Goal: Find specific page/section: Find specific page/section

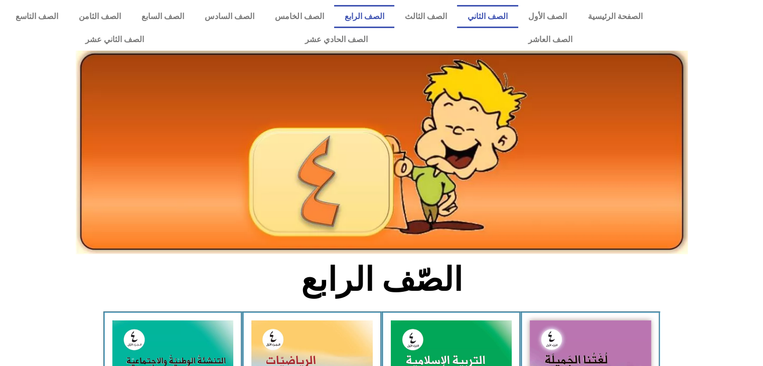
click at [488, 22] on link "الصف الثاني" at bounding box center [487, 16] width 61 height 23
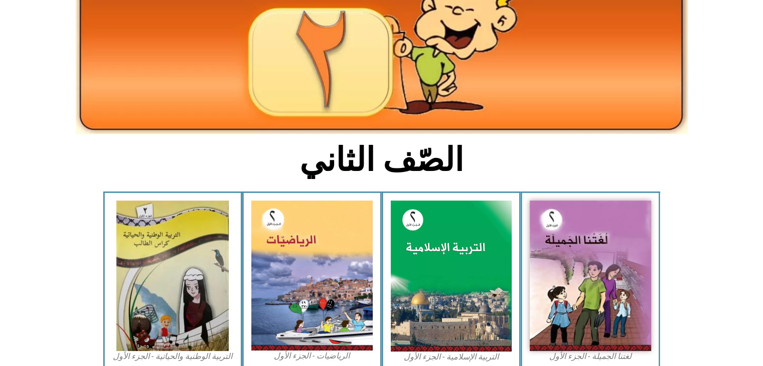
scroll to position [181, 0]
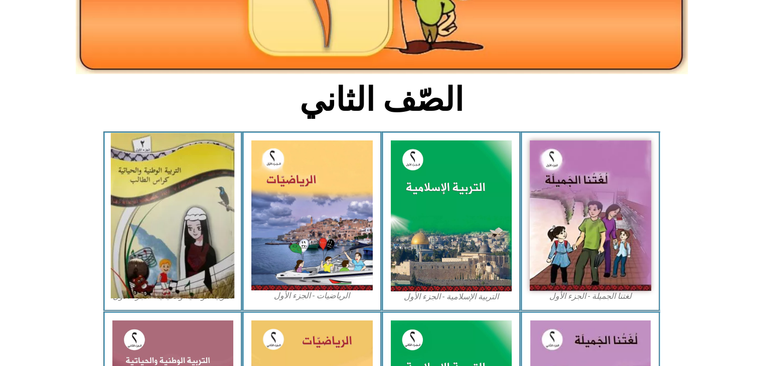
click at [152, 189] on img at bounding box center [172, 216] width 123 height 166
click at [161, 190] on img at bounding box center [172, 216] width 123 height 166
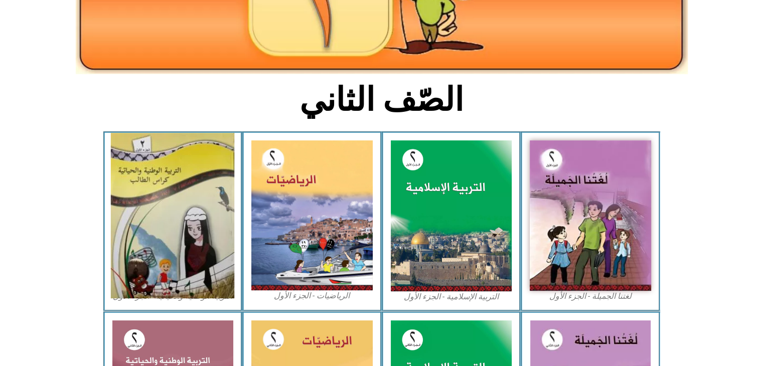
click at [161, 190] on img at bounding box center [172, 216] width 123 height 166
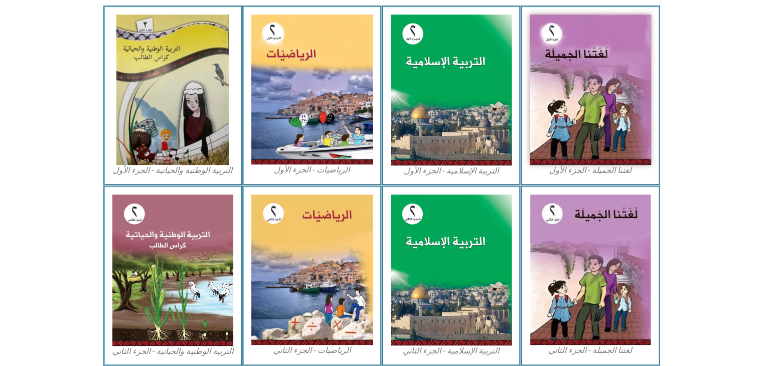
click at [195, 180] on div "التربية الوطنية والحياتية - الجزء الأول​" at bounding box center [172, 96] width 139 height 180
click at [185, 172] on figcaption "التربية الوطنية والحياتية - الجزء الأول​" at bounding box center [172, 170] width 121 height 11
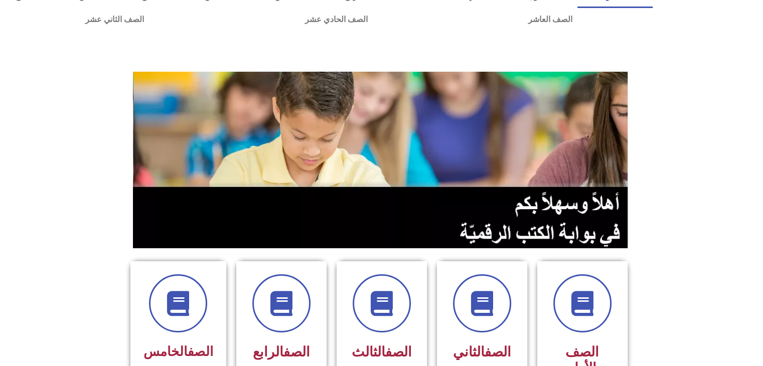
scroll to position [80, 0]
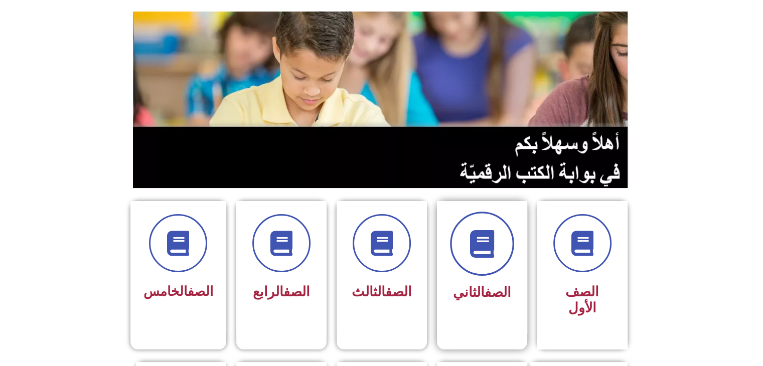
click at [483, 259] on span at bounding box center [482, 244] width 64 height 64
click at [489, 243] on icon at bounding box center [482, 244] width 28 height 28
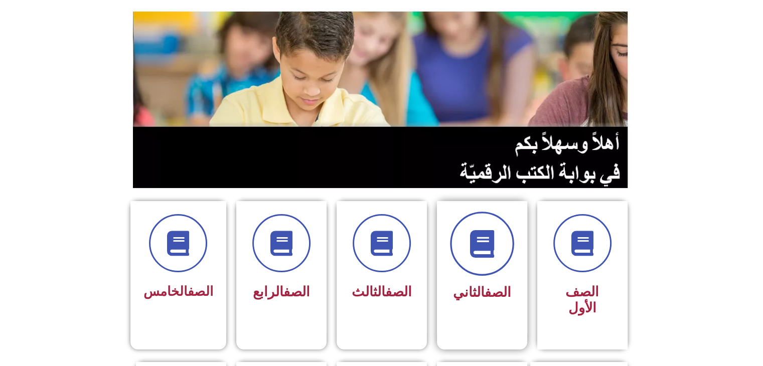
click at [489, 243] on icon at bounding box center [482, 244] width 28 height 28
click at [429, 255] on div "الصف الثالث" at bounding box center [382, 275] width 100 height 148
click at [485, 251] on icon at bounding box center [482, 244] width 28 height 28
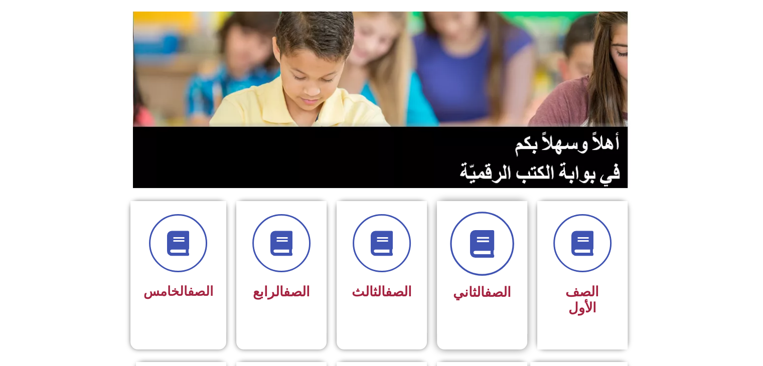
click at [480, 241] on icon at bounding box center [482, 244] width 28 height 28
click at [471, 246] on icon at bounding box center [482, 244] width 28 height 28
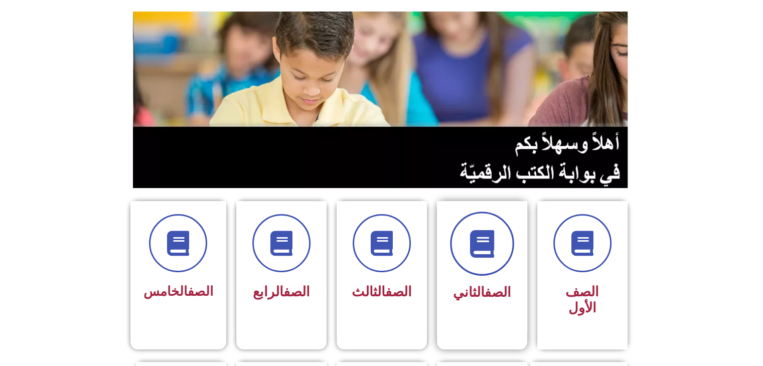
click at [471, 246] on icon at bounding box center [482, 244] width 28 height 28
drag, startPoint x: 485, startPoint y: 209, endPoint x: 495, endPoint y: 244, distance: 36.5
click at [495, 244] on div "الصف الثاني" at bounding box center [482, 267] width 90 height 133
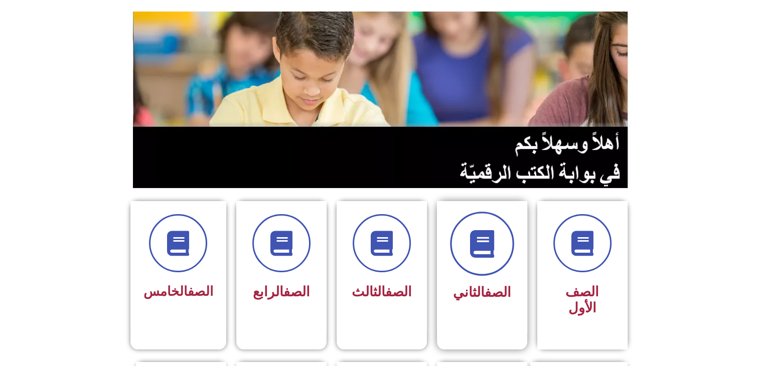
click at [495, 244] on icon at bounding box center [482, 244] width 28 height 28
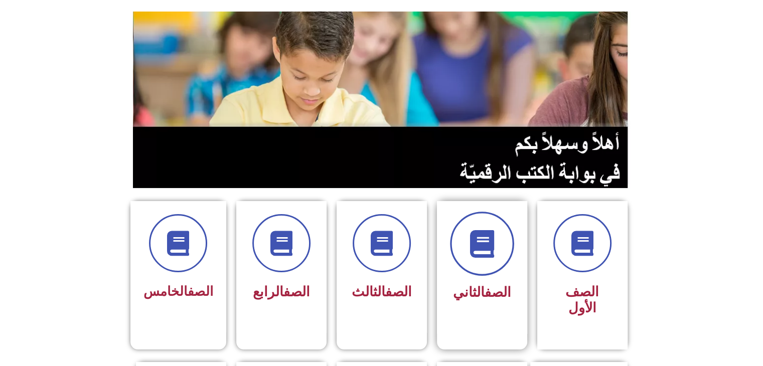
click at [495, 244] on icon at bounding box center [482, 244] width 28 height 28
click at [659, 143] on section at bounding box center [381, 100] width 763 height 192
